Goal: Complete application form

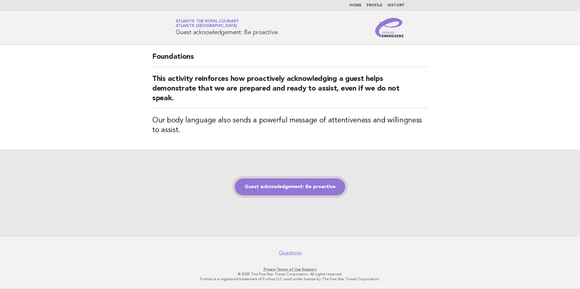
click at [282, 187] on link "Guest acknowledgement: Be proactive" at bounding box center [290, 187] width 110 height 17
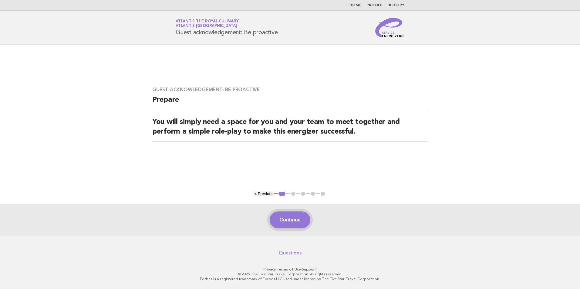
click at [295, 223] on button "Continue" at bounding box center [290, 220] width 40 height 17
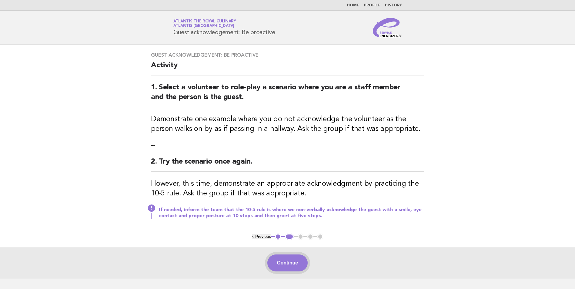
click at [286, 266] on button "Continue" at bounding box center [287, 263] width 40 height 17
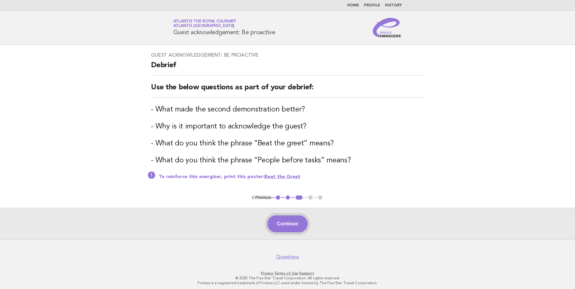
click at [295, 228] on button "Continue" at bounding box center [287, 224] width 40 height 17
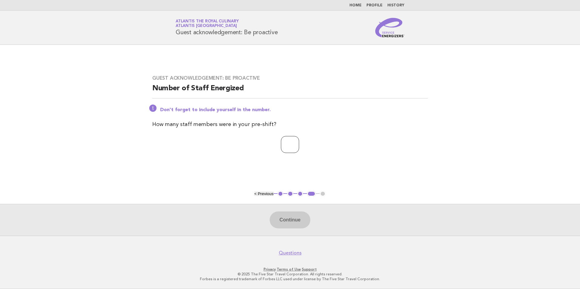
click at [281, 140] on input "number" at bounding box center [290, 144] width 18 height 17
type input "**"
click at [296, 218] on button "Continue" at bounding box center [290, 220] width 40 height 17
